Goal: Check status: Check status

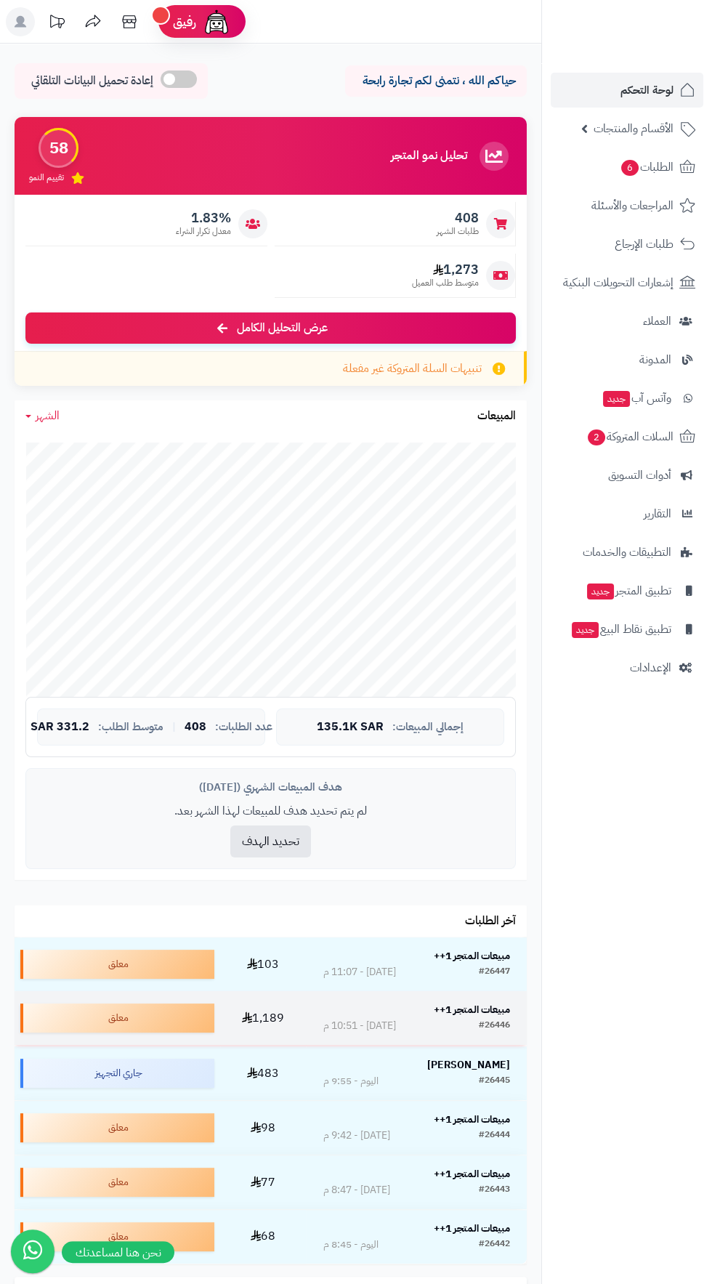
click at [479, 1009] on strong "مبيعات المتجر 1++" at bounding box center [472, 1009] width 76 height 15
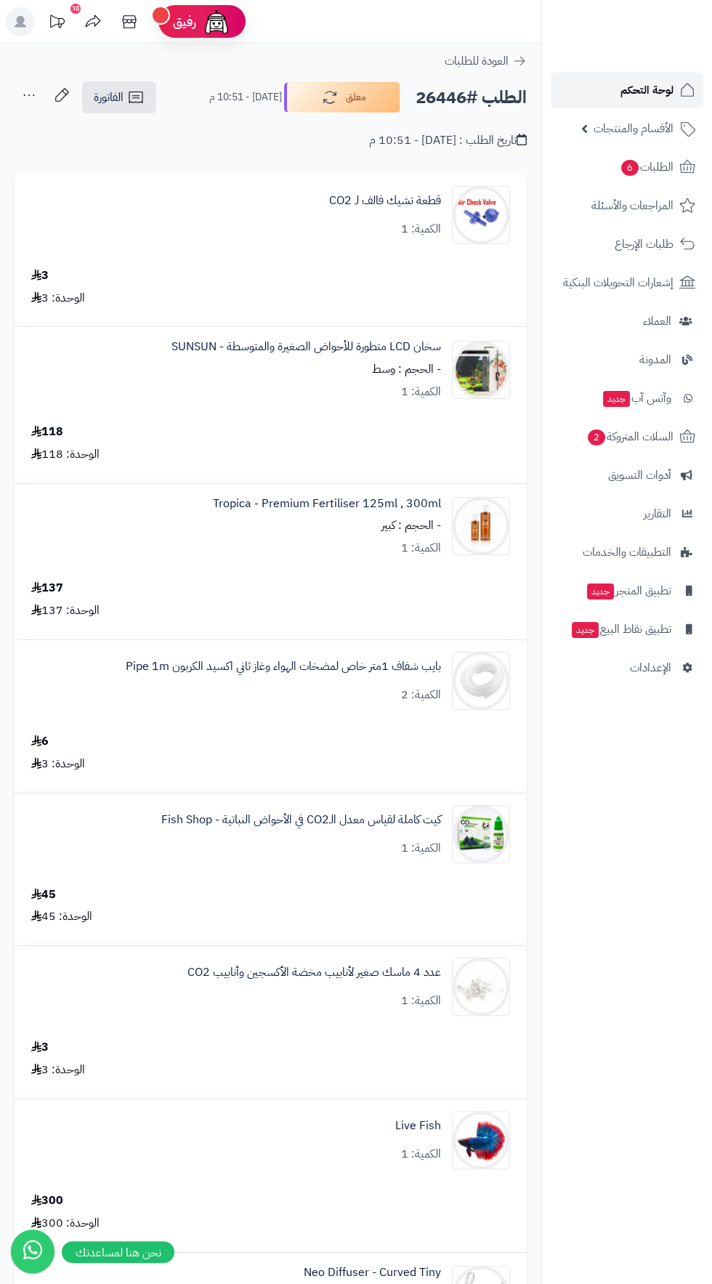
click at [635, 93] on span "لوحة التحكم" at bounding box center [647, 90] width 53 height 20
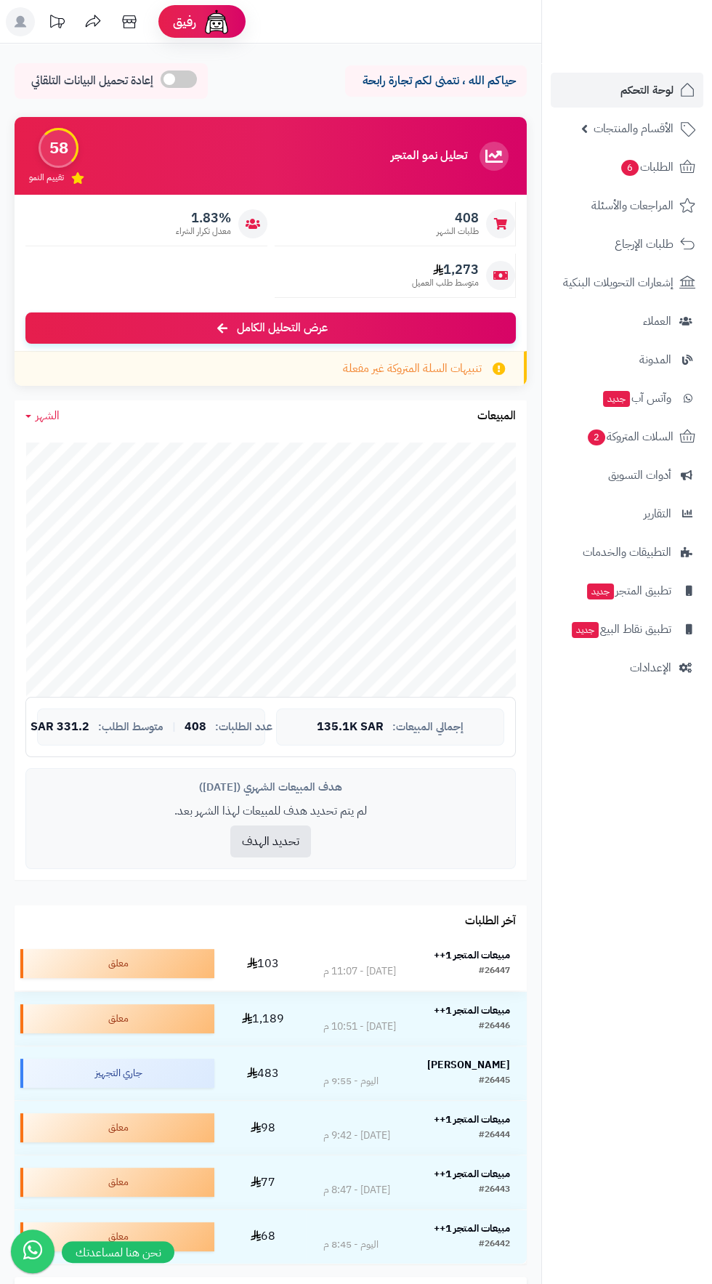
click at [473, 954] on strong "مبيعات المتجر 1++" at bounding box center [472, 955] width 76 height 15
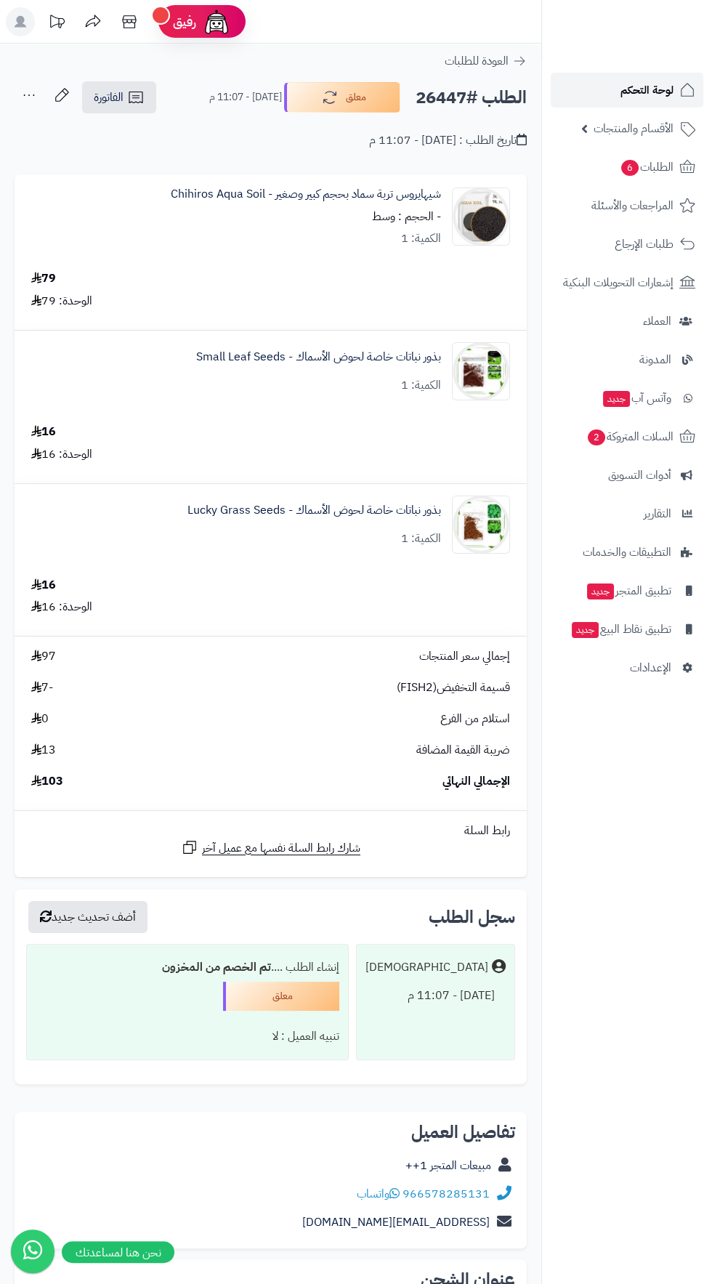
click at [643, 92] on span "لوحة التحكم" at bounding box center [647, 90] width 53 height 20
